Goal: Communication & Community: Connect with others

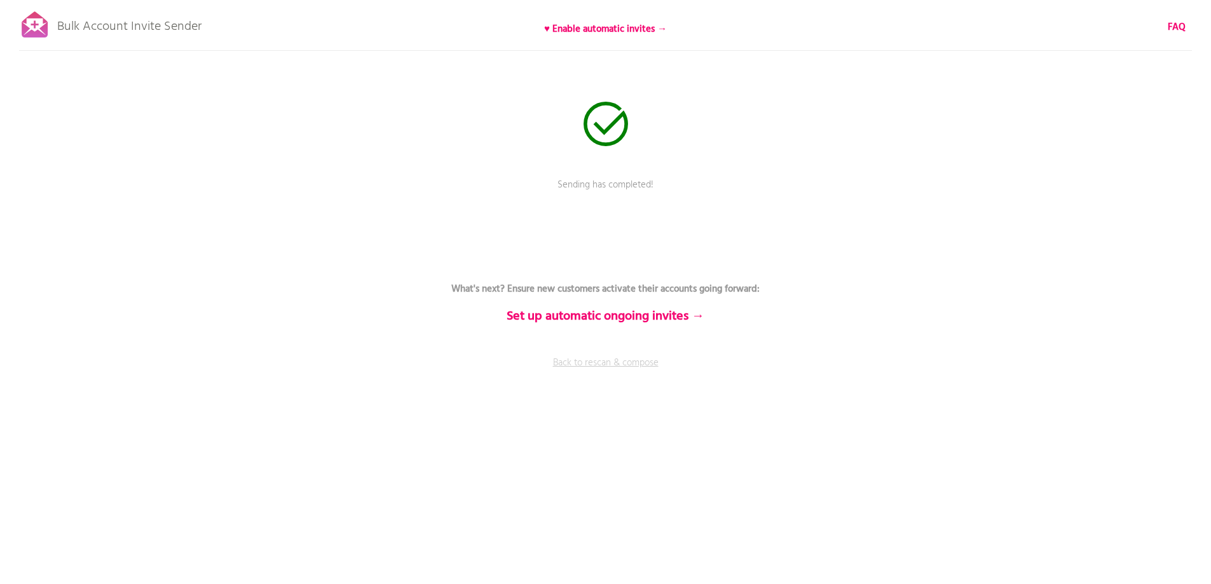
click at [601, 362] on link "Back to rescan & compose" at bounding box center [606, 372] width 382 height 32
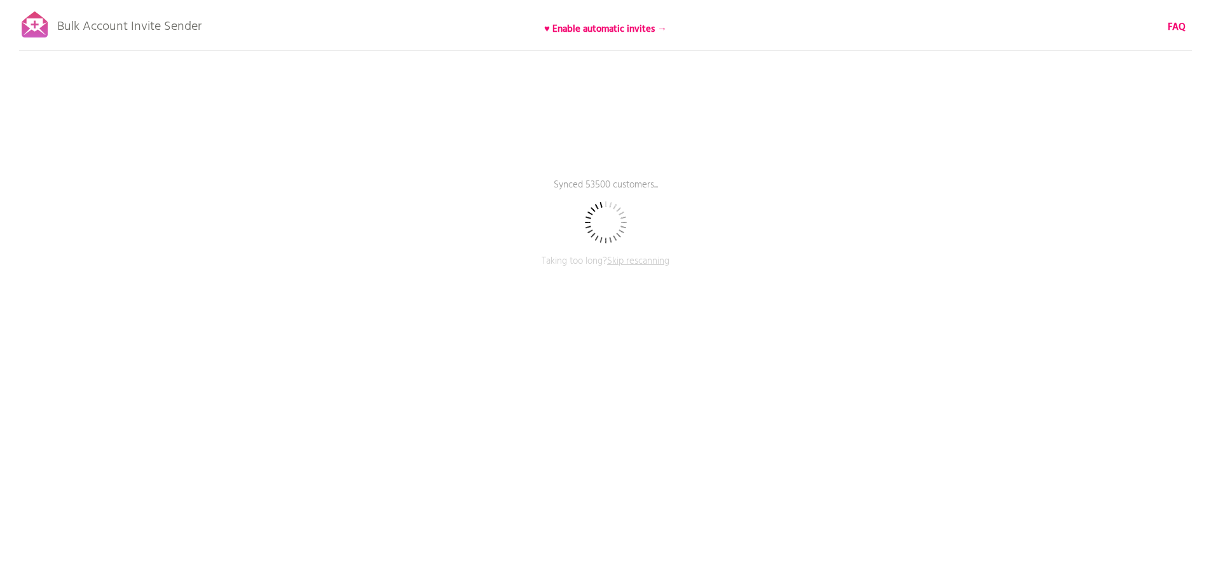
click at [789, 192] on p "Synced 53500 customers..." at bounding box center [606, 194] width 382 height 32
click at [785, 198] on p "Synced 53500 customers..." at bounding box center [606, 194] width 382 height 32
click at [720, 180] on p "Synced 59750 customers..." at bounding box center [606, 194] width 382 height 32
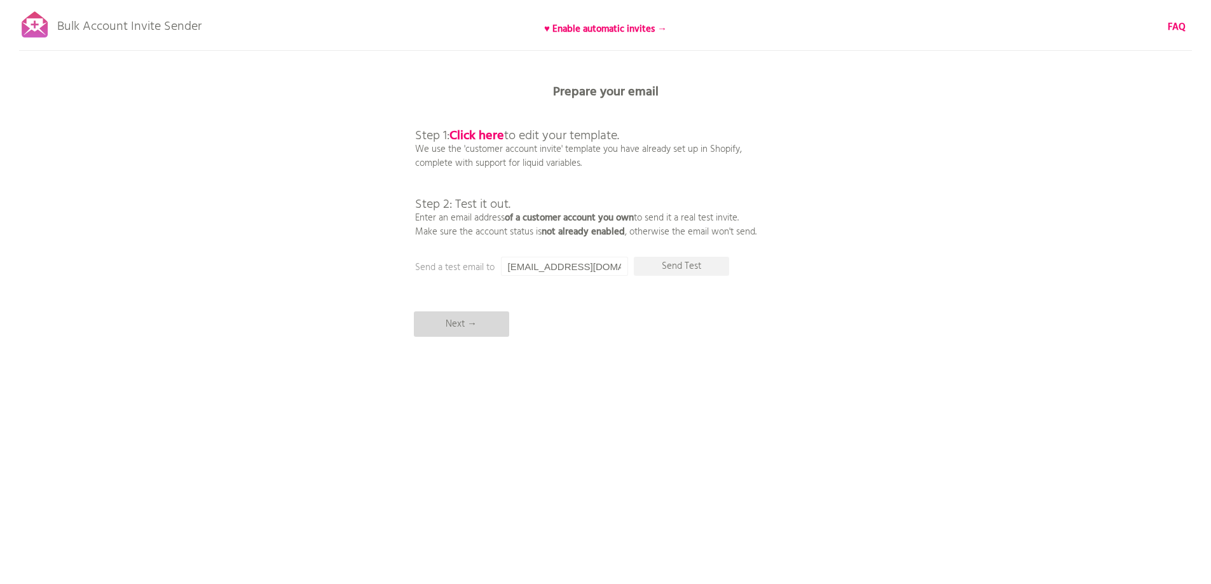
click at [455, 326] on p "Next →" at bounding box center [461, 324] width 95 height 25
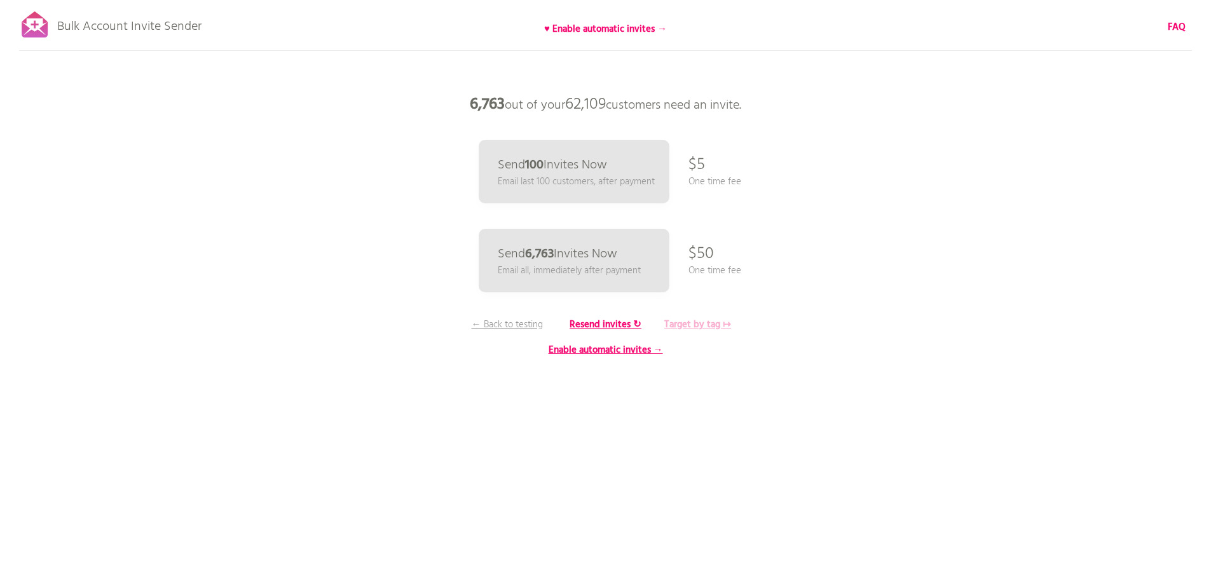
click at [705, 324] on b "Target by tag ↦" at bounding box center [698, 324] width 67 height 15
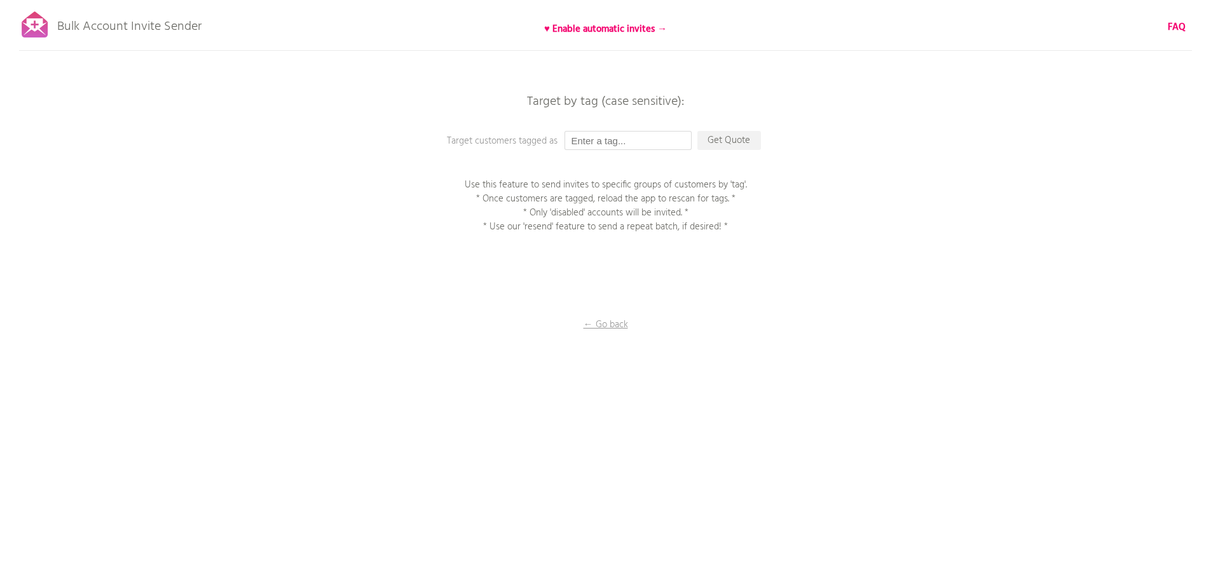
click at [645, 146] on input "text" at bounding box center [628, 140] width 127 height 19
type input "P1EE"
click at [747, 142] on p "Get Quote" at bounding box center [730, 140] width 64 height 19
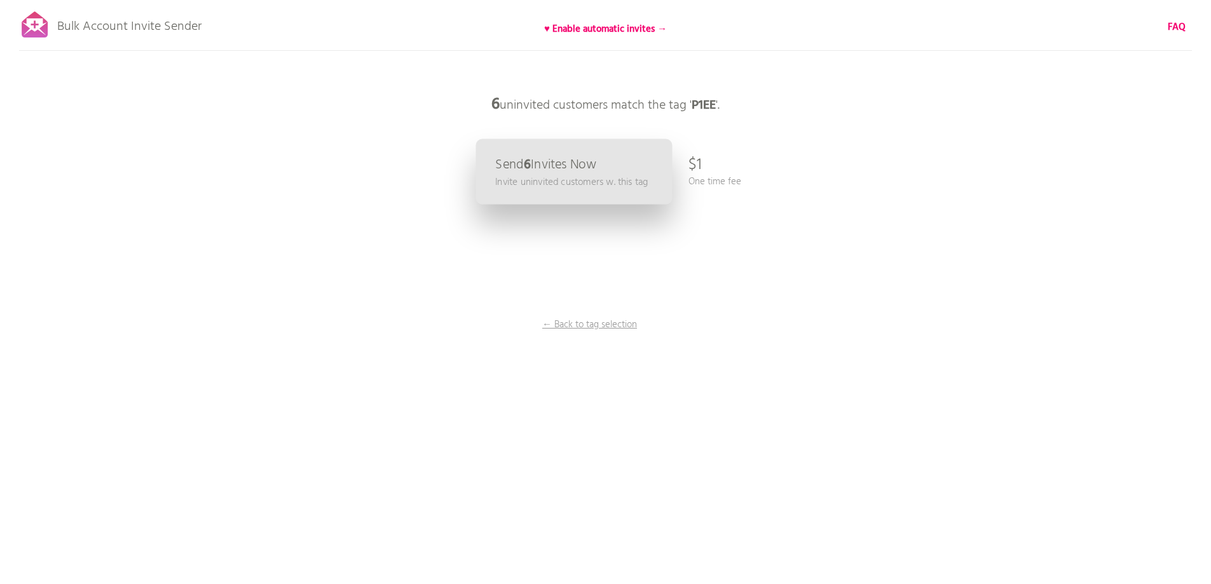
click at [552, 166] on p "Send 6 Invites Now" at bounding box center [545, 164] width 101 height 13
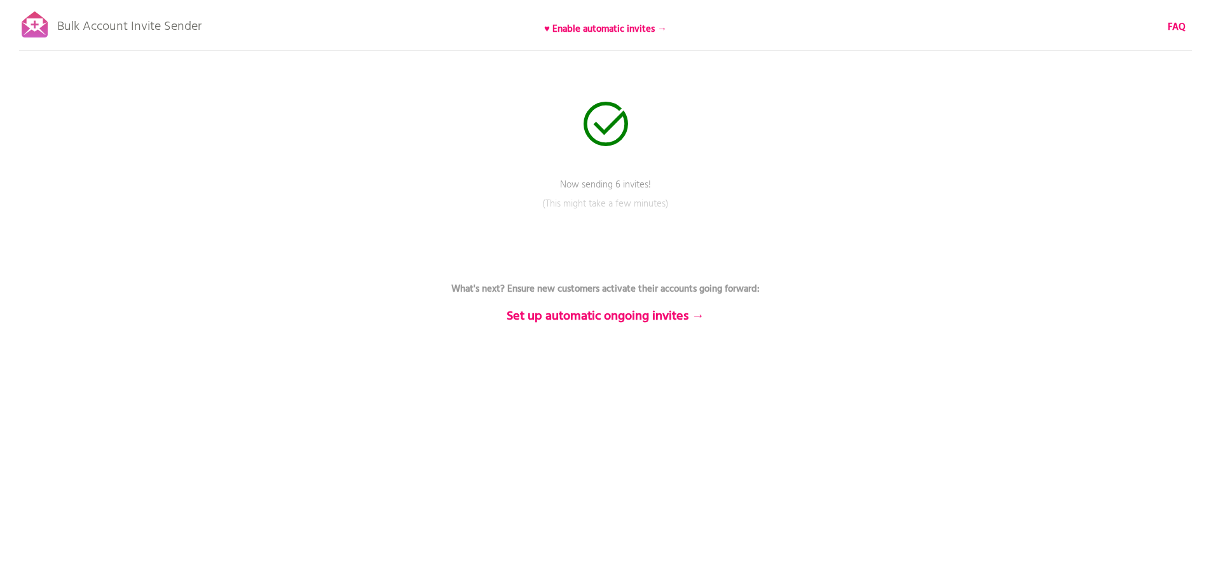
click at [861, 273] on div "Bulk Account Invite Sender ♥ Enable automatic invites → FAQ Now sending 6 invit…" at bounding box center [605, 222] width 1211 height 445
